Goal: Register for event/course

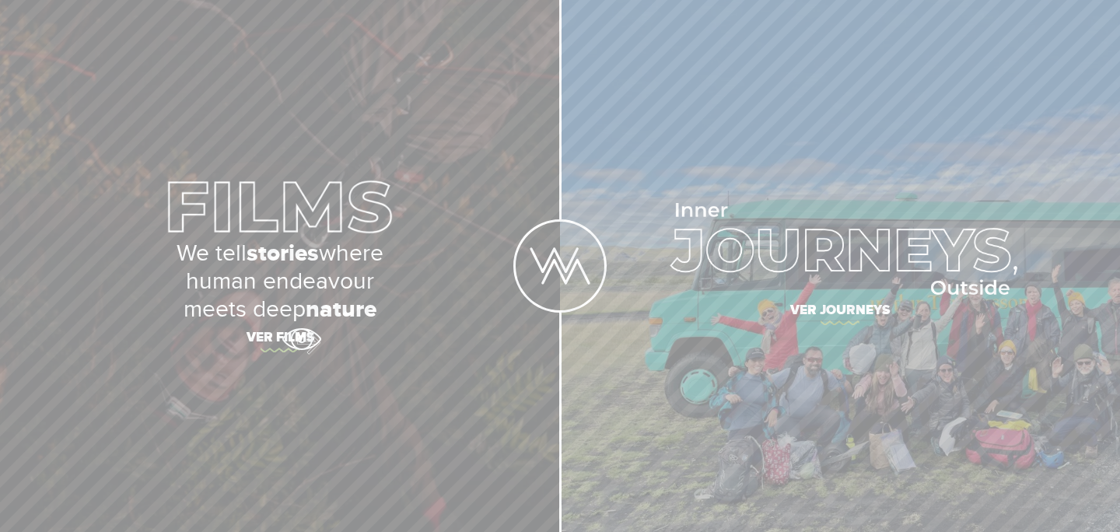
click at [301, 339] on span "Ver films" at bounding box center [280, 339] width 544 height 33
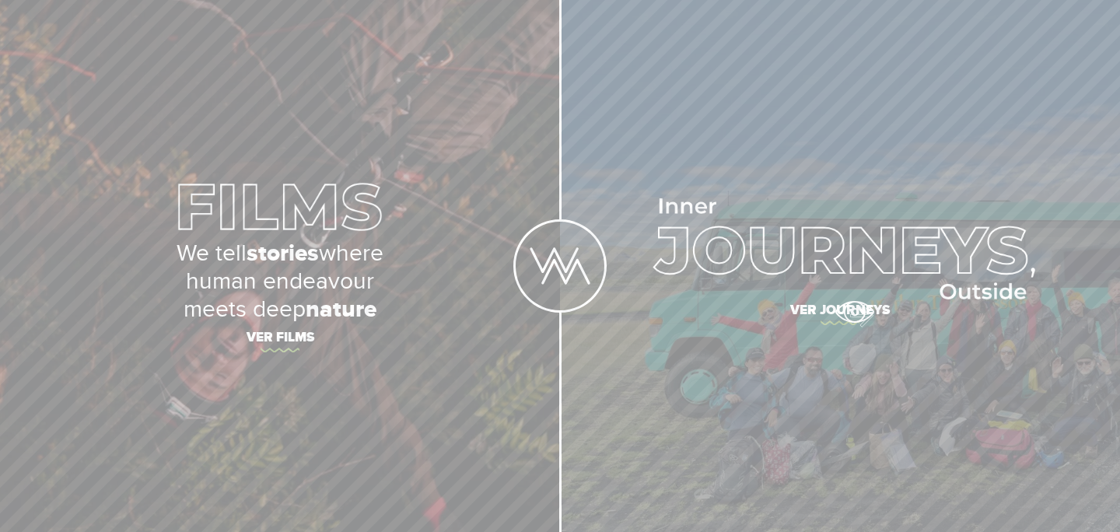
click at [854, 312] on span "Ver journeys" at bounding box center [840, 312] width 544 height 33
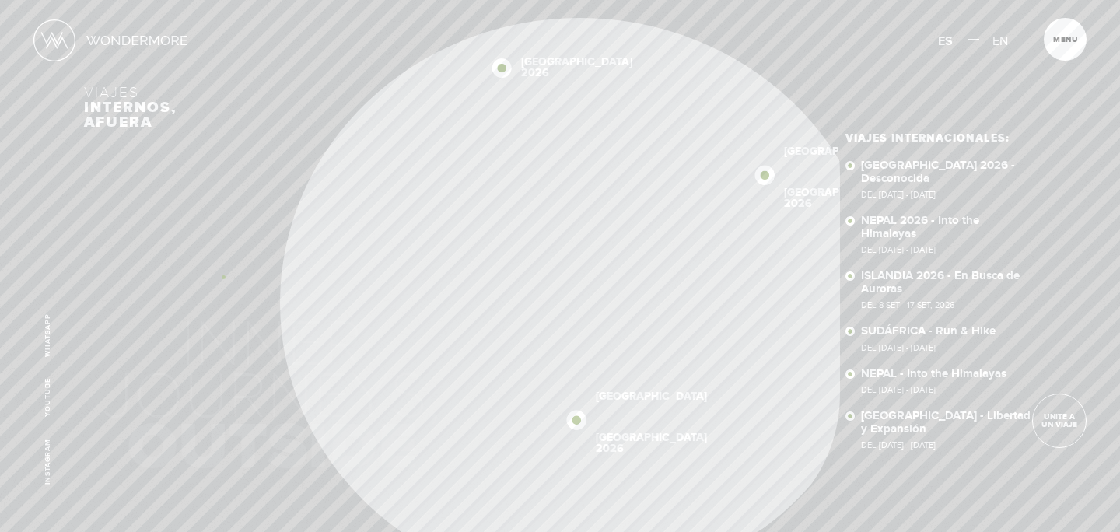
click at [104, 272] on div "SUDÁFRICA 2026 NEPAL 2026 NEPAL SUDÁFRICA NUEVA ZELANDA ISLANDIA 2026 SUDÁFRICA…" at bounding box center [560, 284] width 952 height 532
click at [548, 0] on div "Inicio Viajes Internacionales Sobre Wondermore Viajes Pasados Viajes a la Medid…" at bounding box center [560, 0] width 1120 height 0
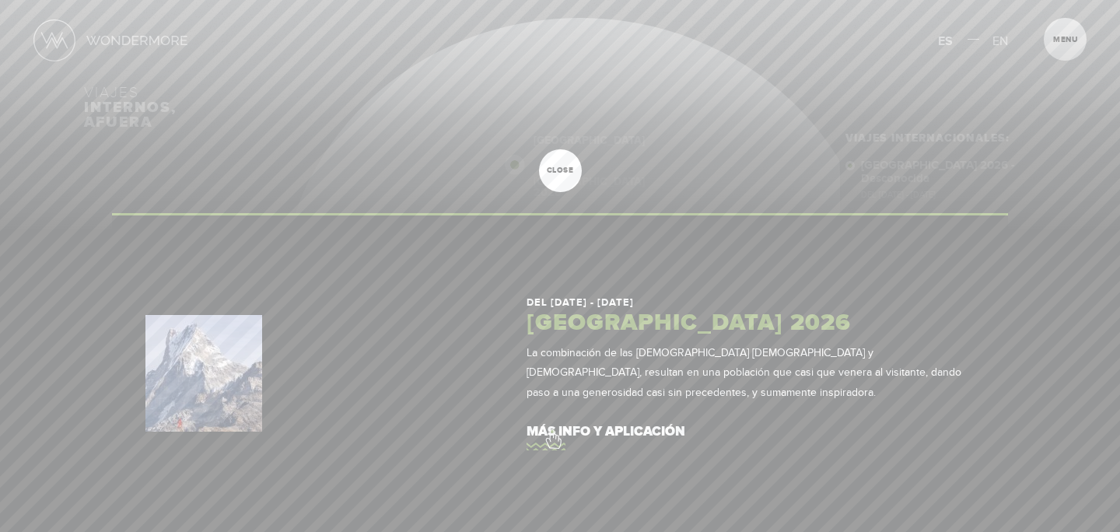
click at [552, 431] on link "más info y aplicación" at bounding box center [750, 431] width 448 height 44
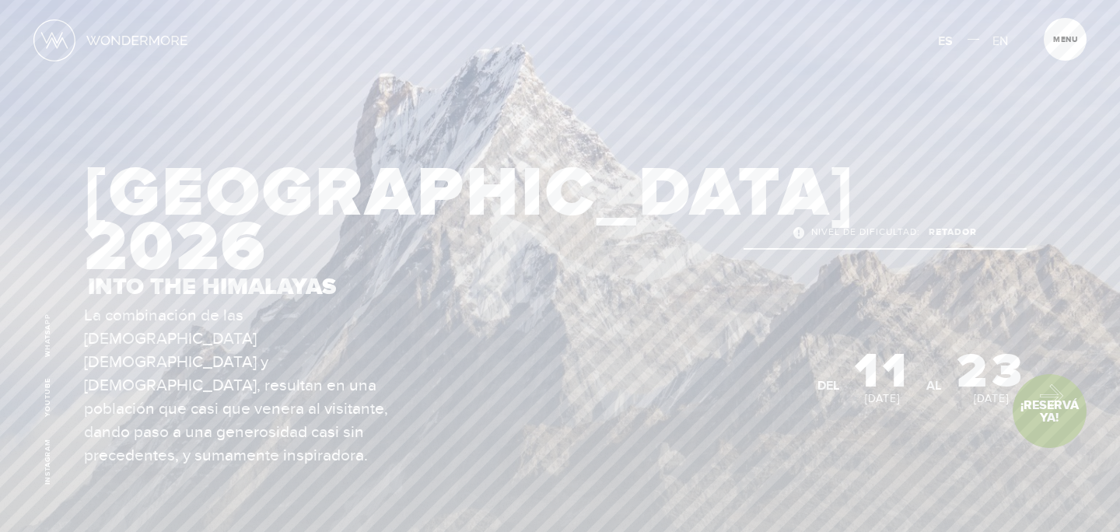
click at [1043, 392] on link "¡Reservá Ya!" at bounding box center [1049, 411] width 74 height 74
